Goal: Check status: Check status

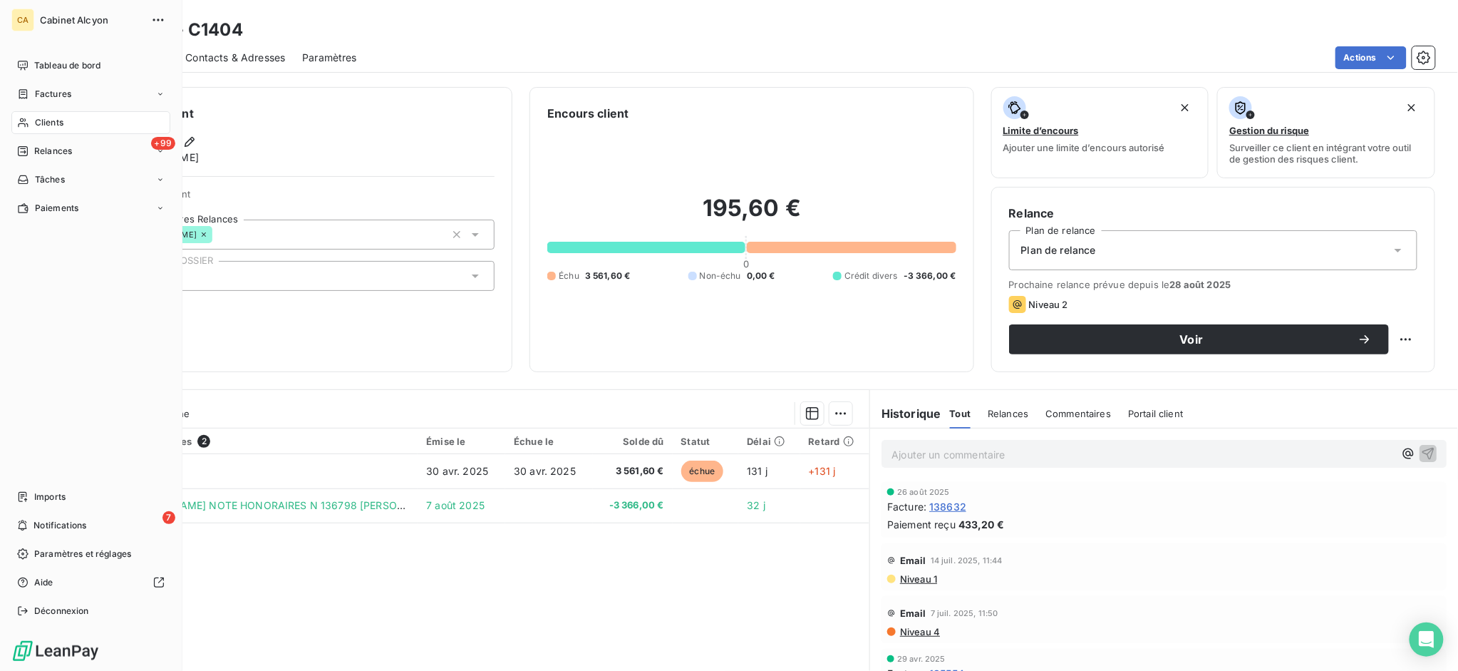
click at [48, 123] on span "Clients" at bounding box center [49, 122] width 29 height 13
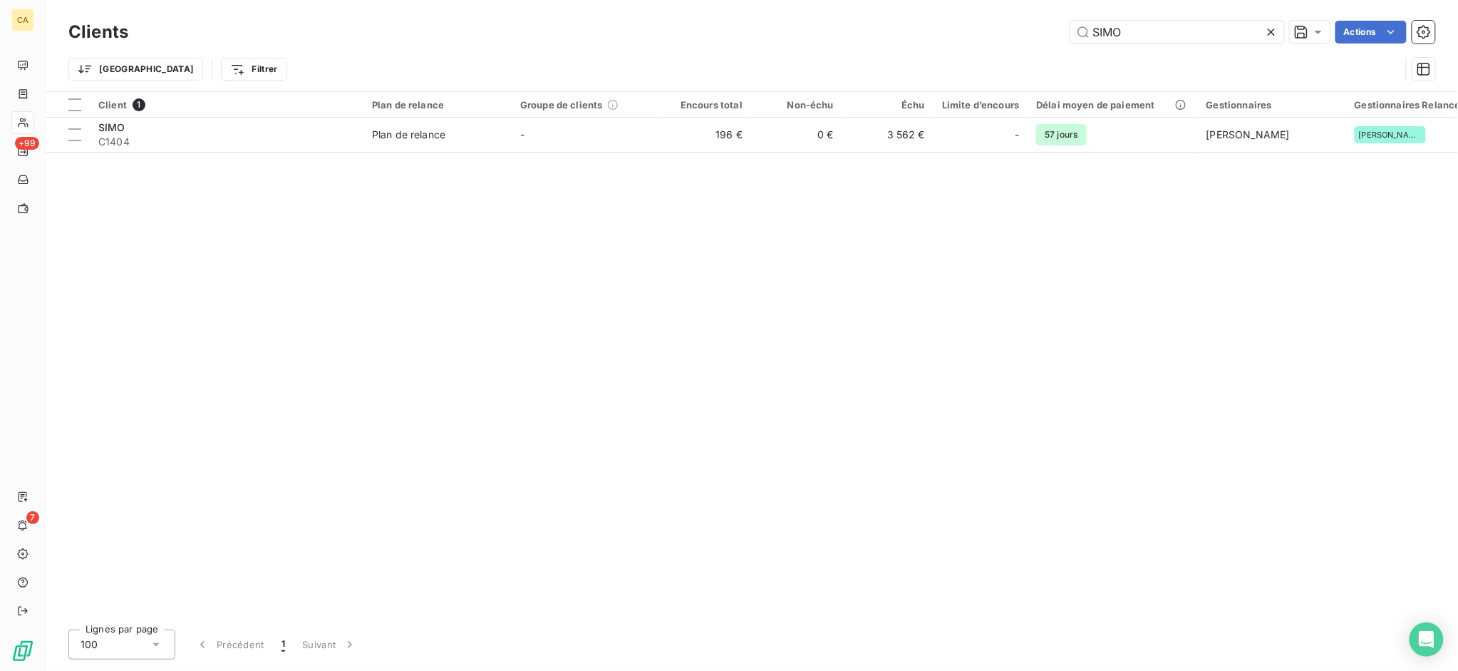
drag, startPoint x: 1135, startPoint y: 33, endPoint x: 994, endPoint y: 22, distance: 141.5
click at [994, 22] on div "SIMO Actions" at bounding box center [790, 32] width 1290 height 23
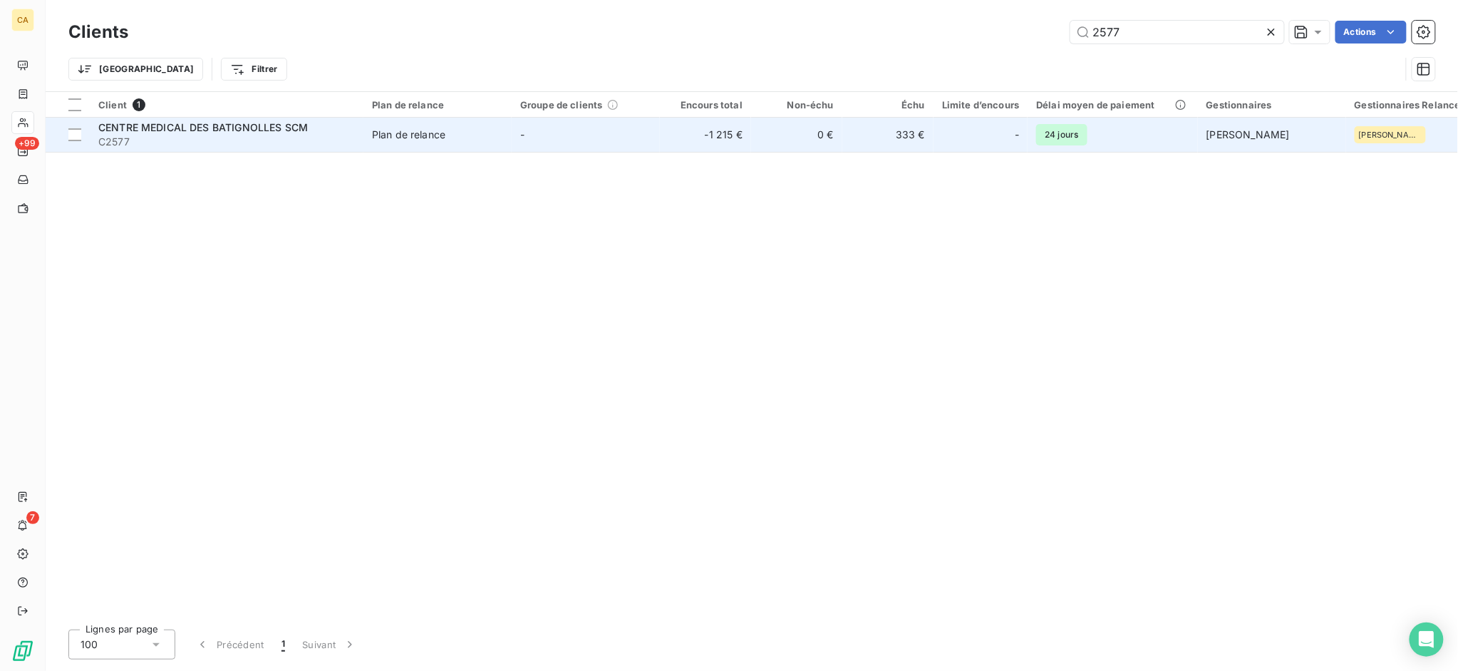
type input "2577"
click at [262, 121] on span "CENTRE MEDICAL DES BATIGNOLLES SCM" at bounding box center [203, 127] width 210 height 12
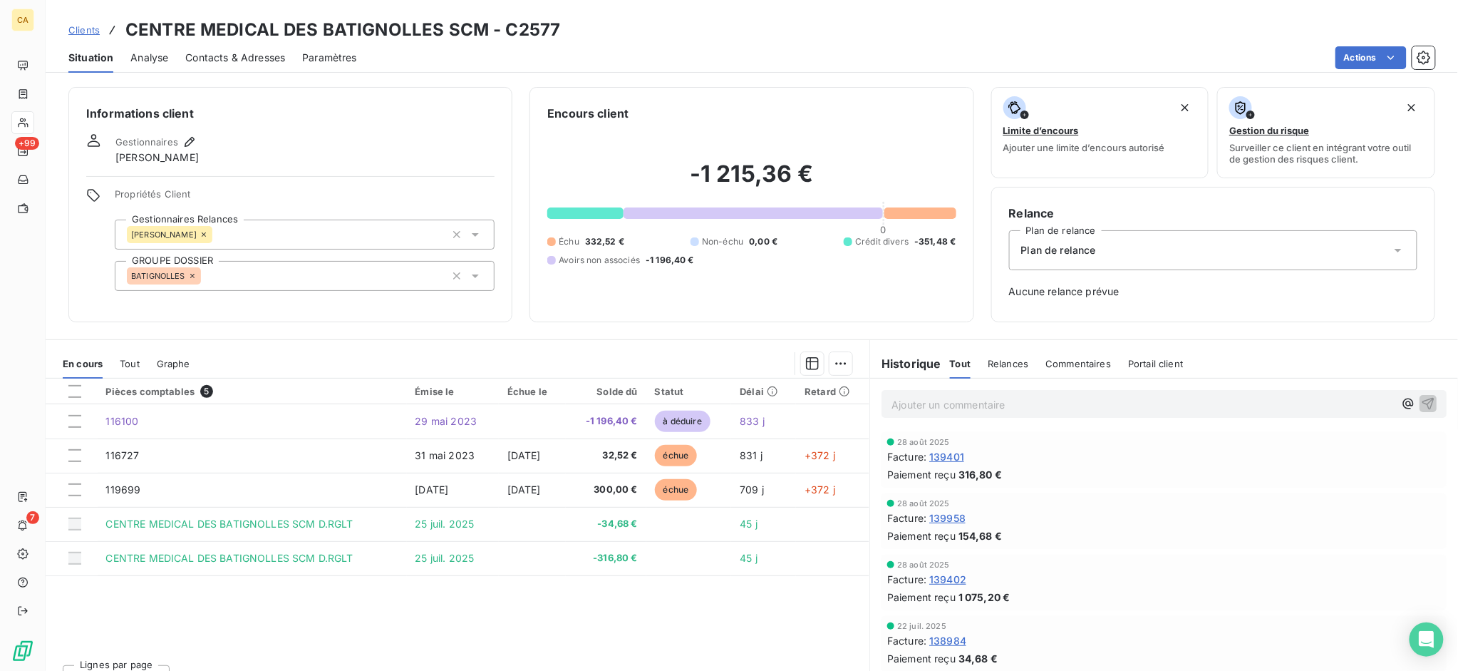
click at [123, 363] on span "Tout" at bounding box center [130, 363] width 20 height 11
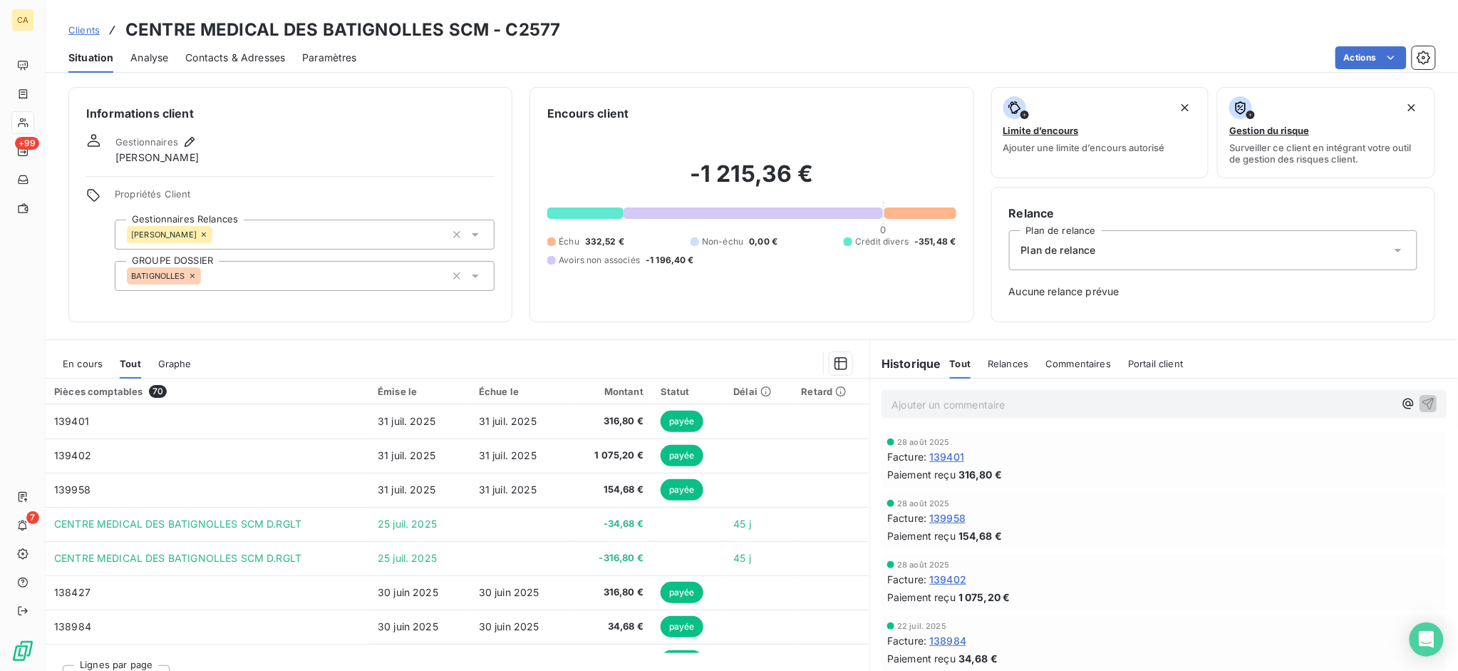
click at [83, 362] on span "En cours" at bounding box center [83, 363] width 40 height 11
